Goal: Information Seeking & Learning: Learn about a topic

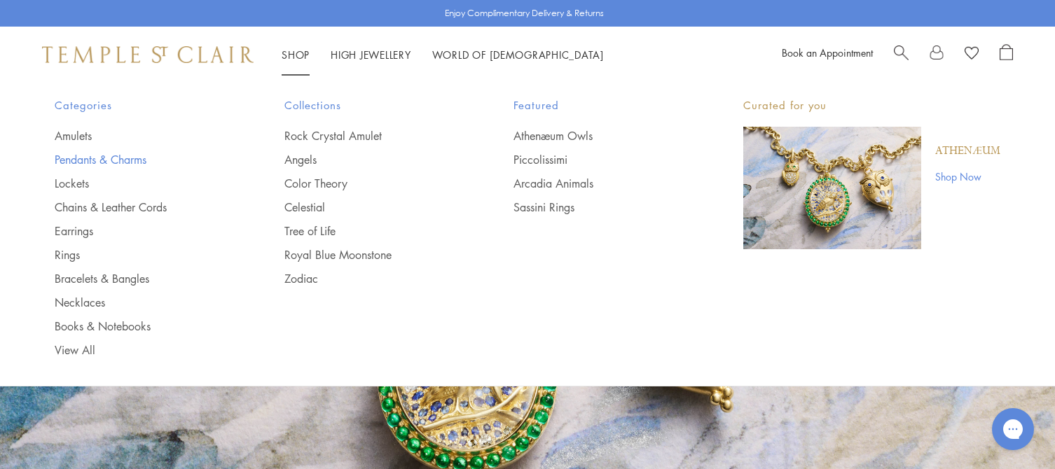
click at [87, 158] on link "Pendants & Charms" at bounding box center [142, 159] width 174 height 15
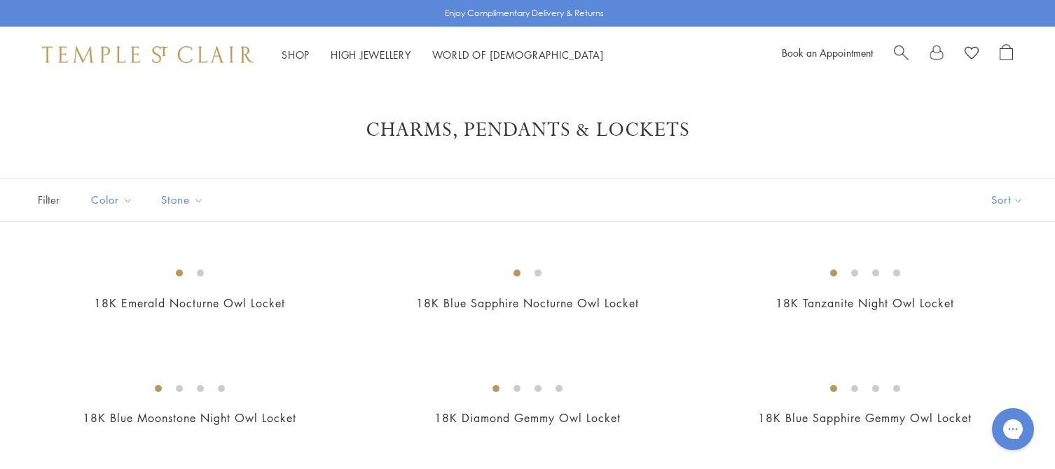
click at [900, 53] on span "Search" at bounding box center [901, 51] width 15 height 15
click at [900, 53] on div "Book an Appointment" at bounding box center [897, 54] width 231 height 21
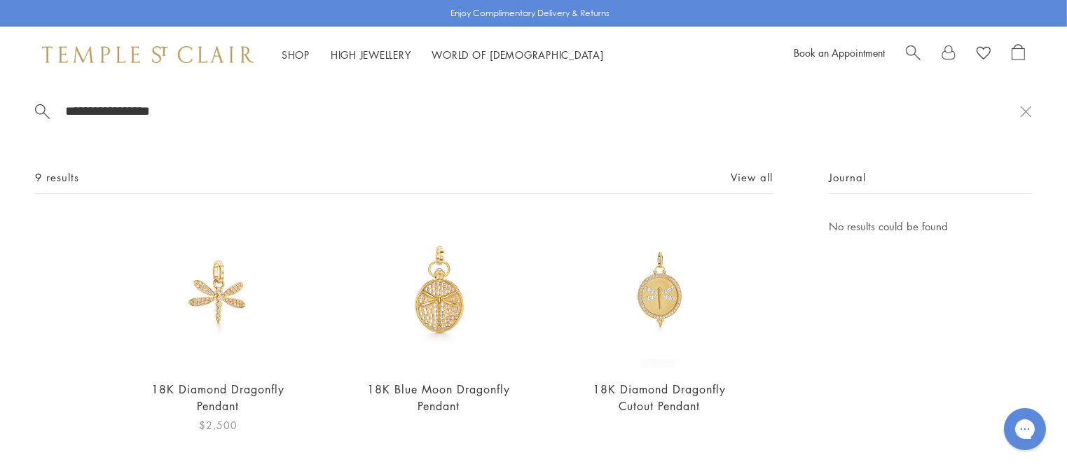
type input "**********"
click at [220, 305] on img at bounding box center [218, 293] width 151 height 151
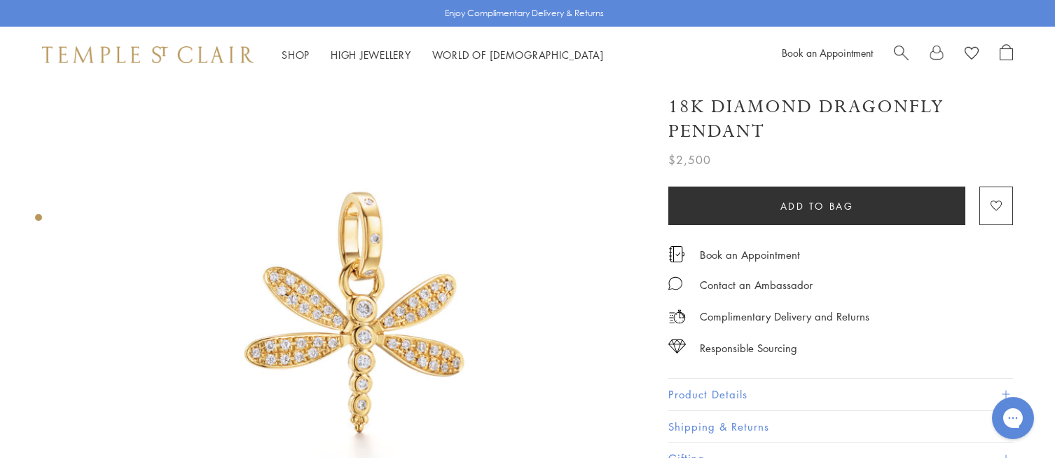
scroll to position [88, 0]
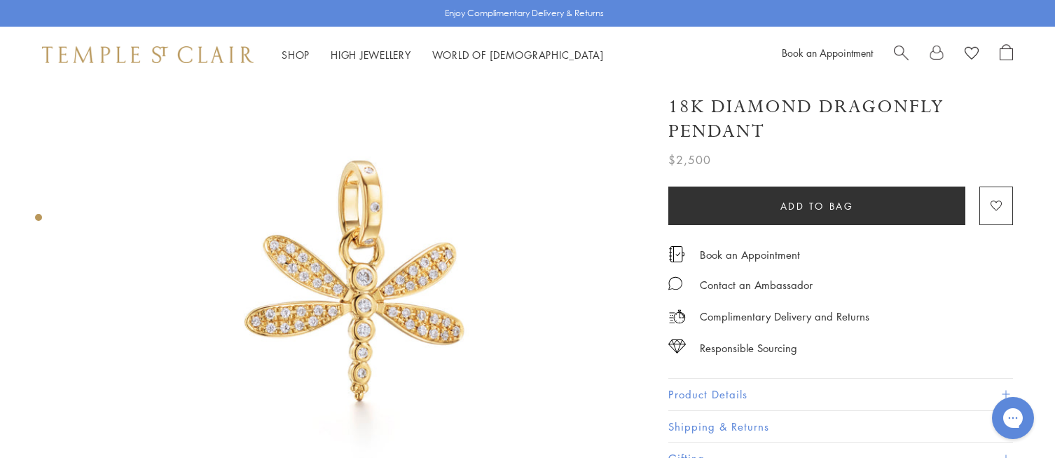
click at [733, 390] on button "Product Details" at bounding box center [840, 394] width 345 height 32
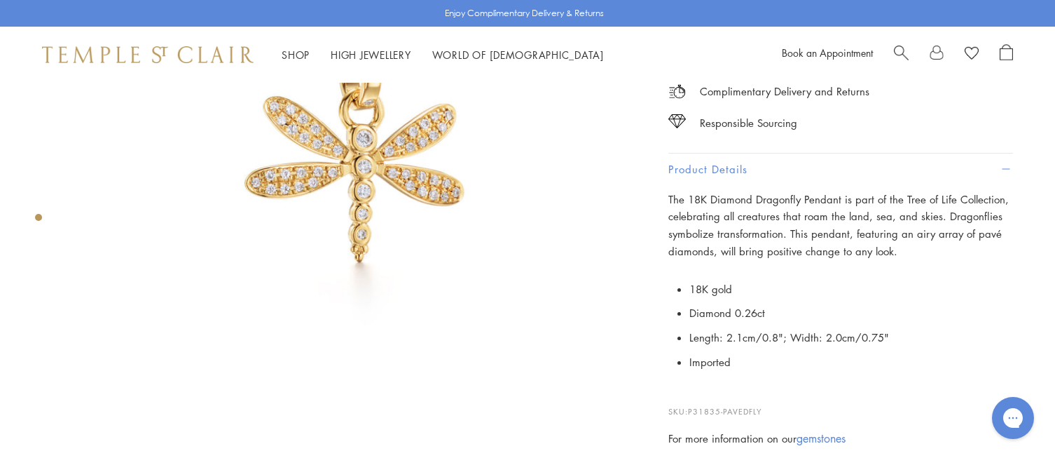
scroll to position [0, 0]
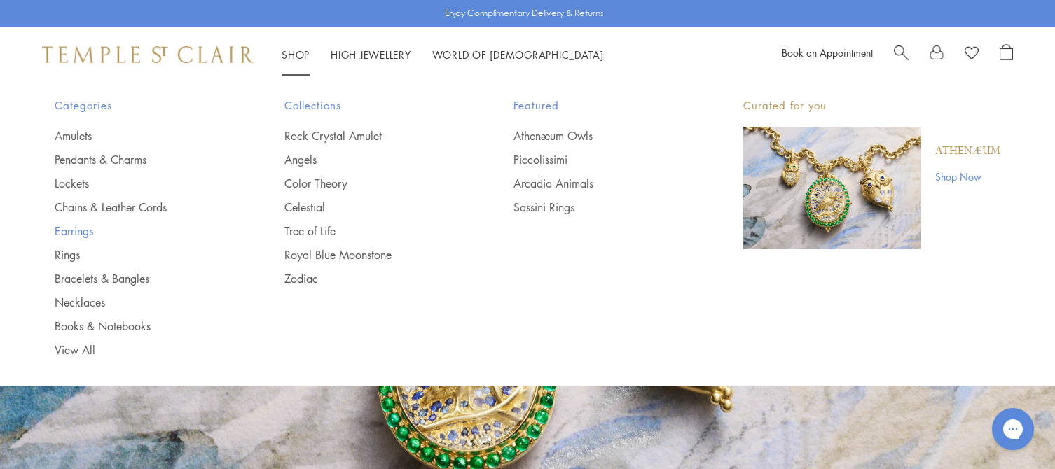
click at [80, 230] on link "Earrings" at bounding box center [142, 231] width 174 height 15
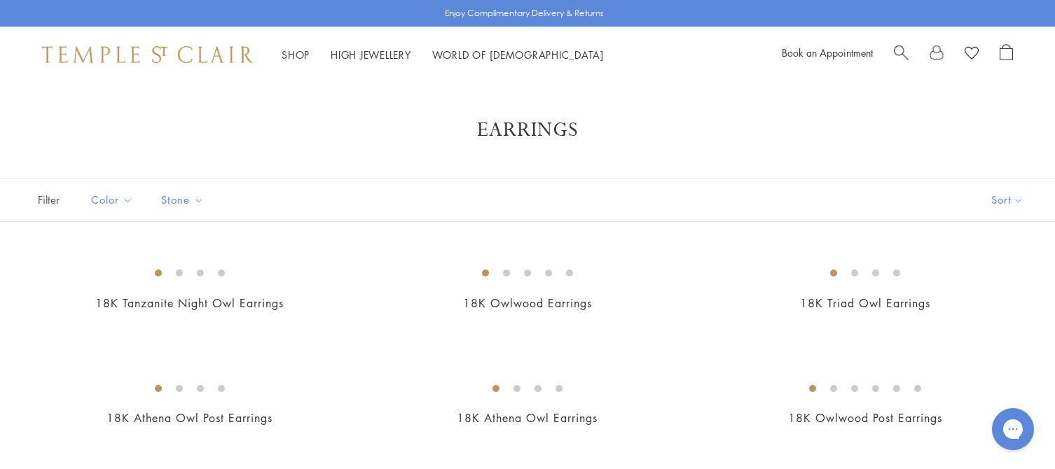
click at [900, 52] on span "Search" at bounding box center [901, 51] width 15 height 15
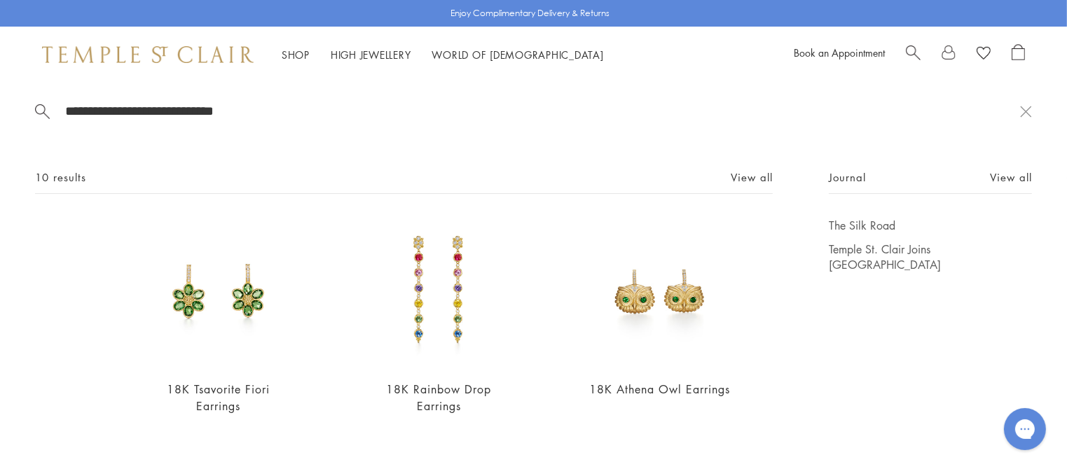
type input "**********"
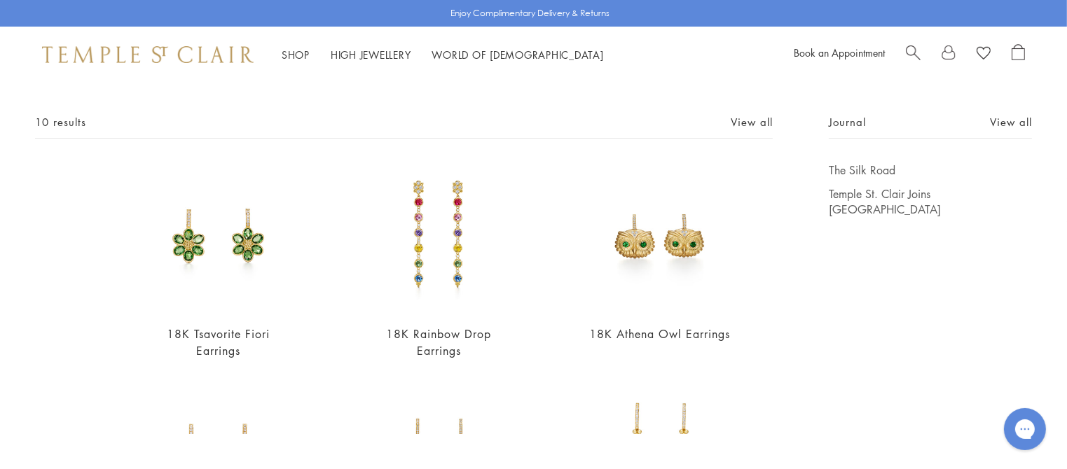
scroll to position [24, 0]
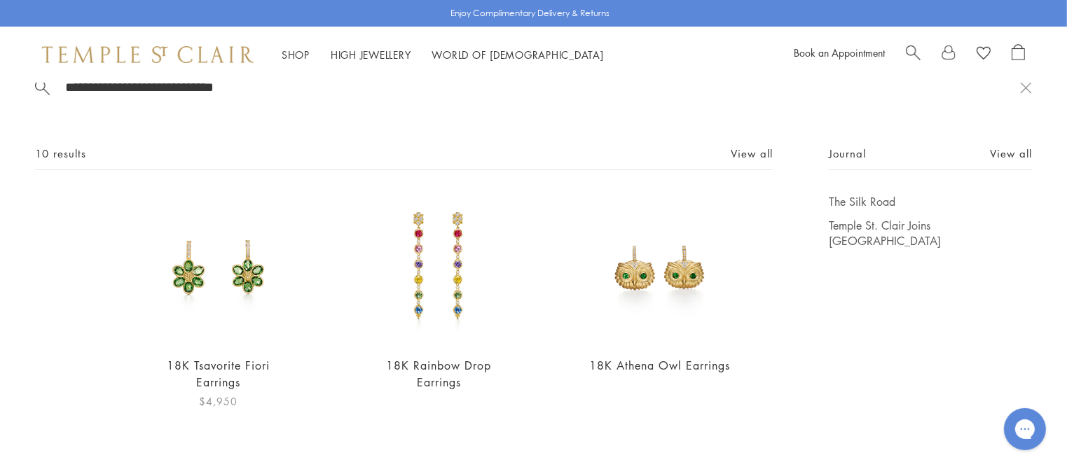
click at [223, 287] on img at bounding box center [218, 269] width 151 height 151
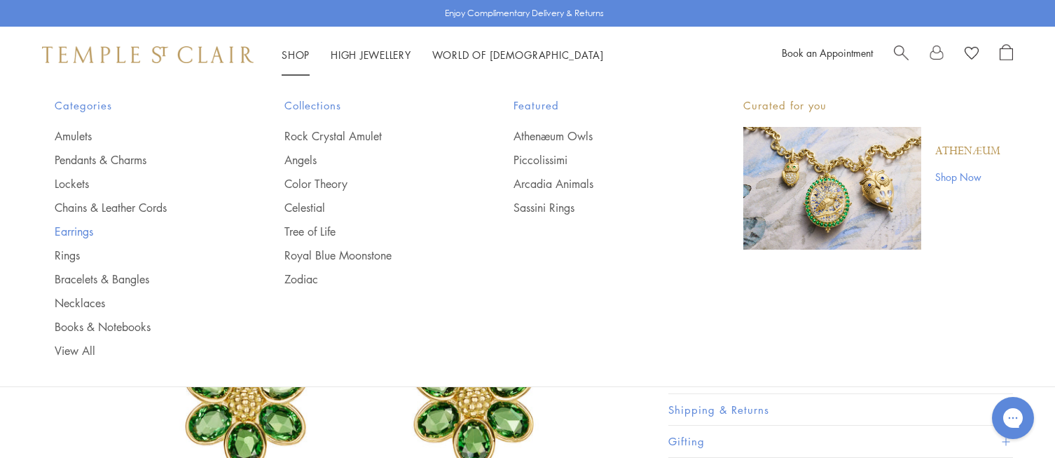
click at [78, 231] on link "Earrings" at bounding box center [142, 231] width 174 height 15
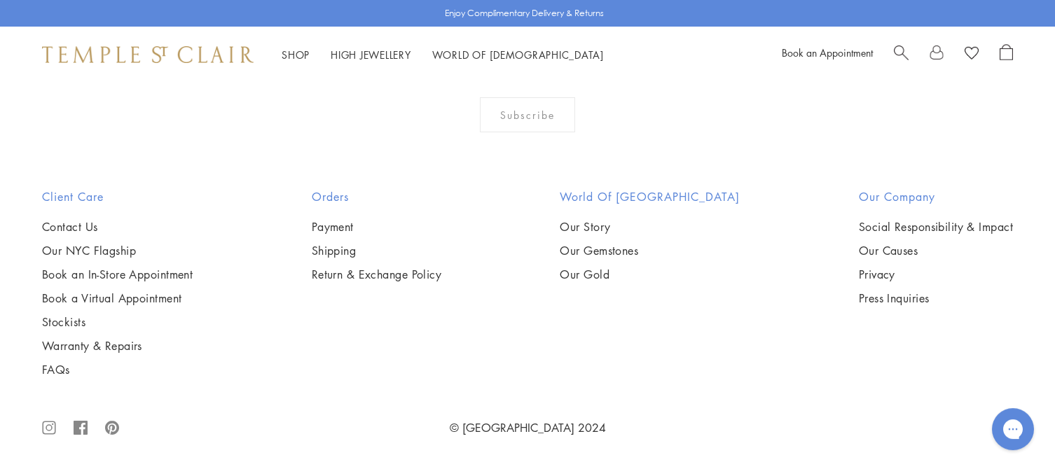
scroll to position [7315, 0]
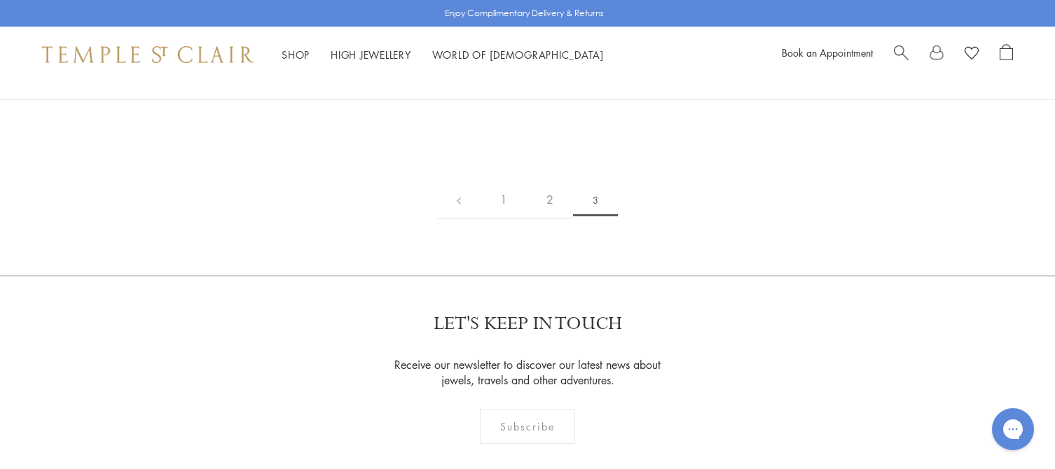
scroll to position [240, 0]
